Goal: Complete application form

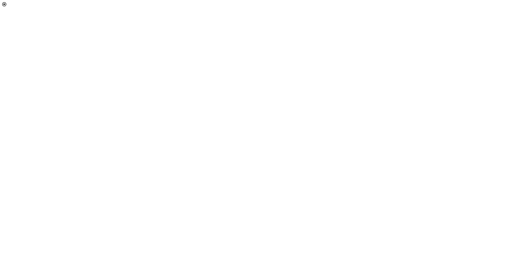
select select "[object Object]"
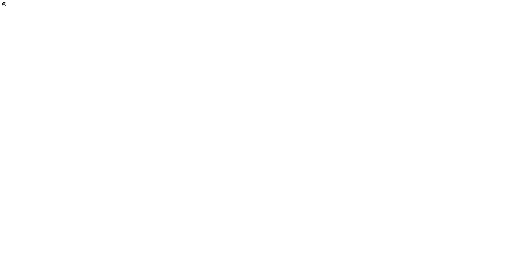
scroll to position [36, 0]
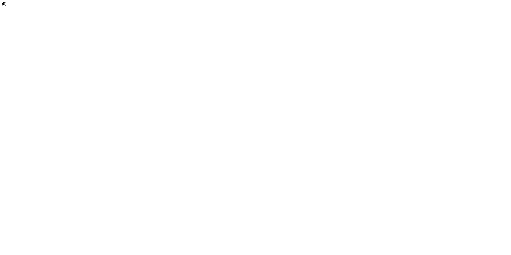
scroll to position [53, 0]
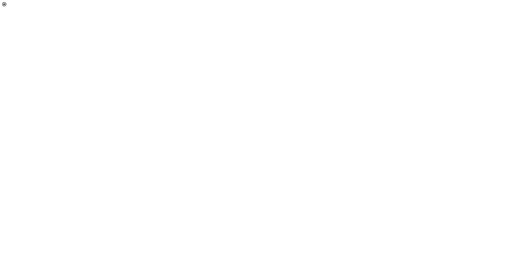
scroll to position [0, 0]
